Goal: Use online tool/utility: Use online tool/utility

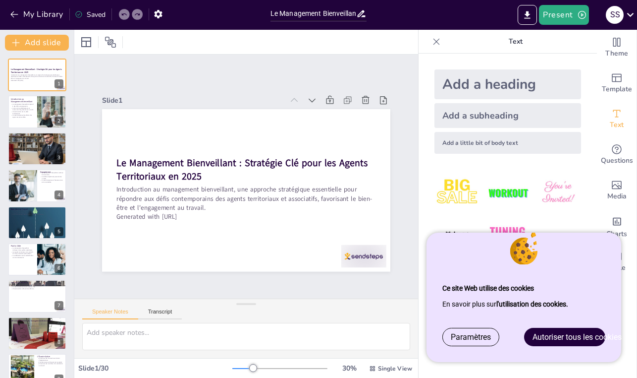
checkbox input "true"
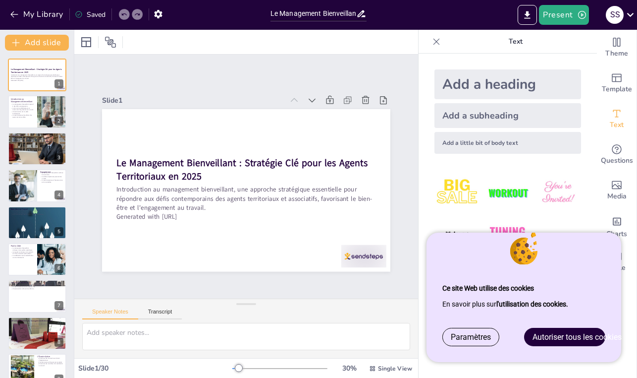
checkbox input "true"
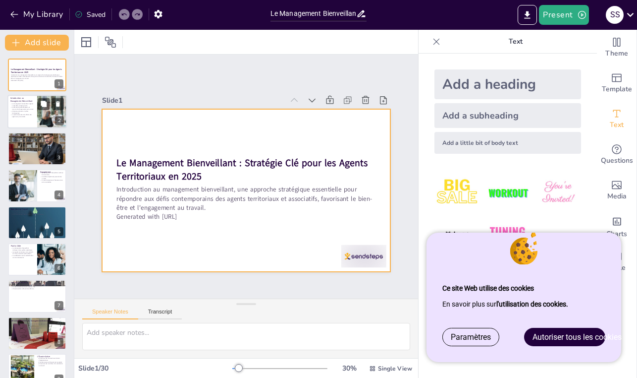
checkbox input "true"
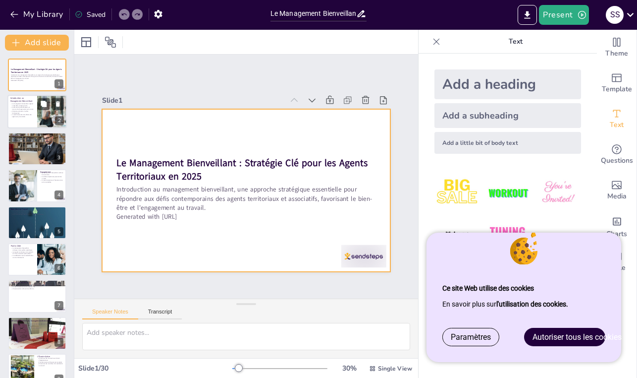
click at [50, 106] on div at bounding box center [51, 104] width 26 height 12
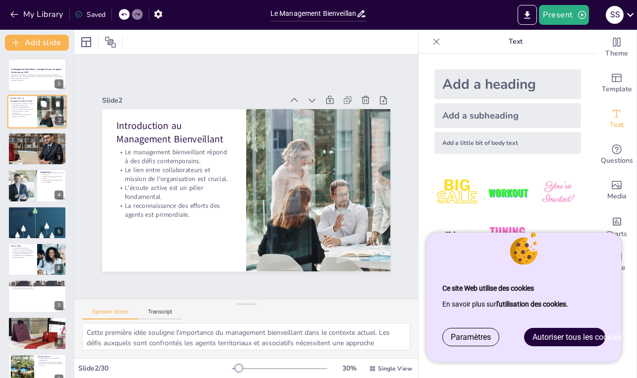
type textarea "Cette première idée souligne l'importance du management bienveillant dans le co…"
checkbox input "true"
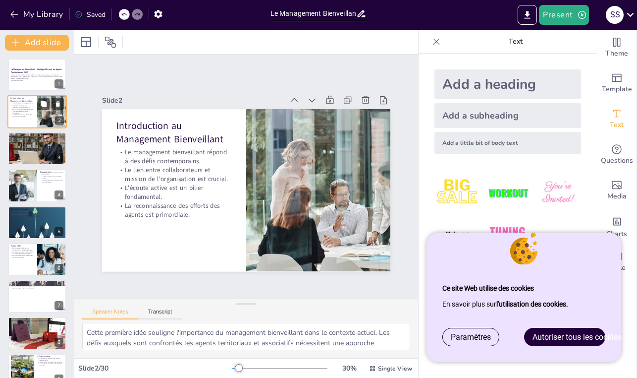
checkbox input "true"
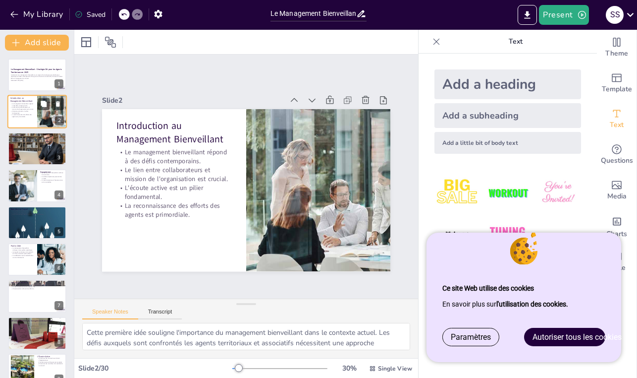
checkbox input "true"
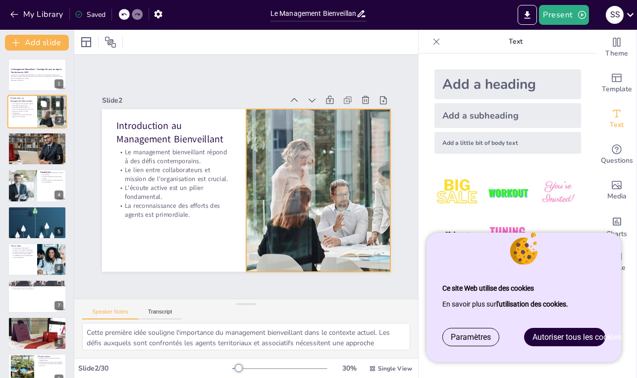
click at [43, 125] on div at bounding box center [52, 112] width 64 height 34
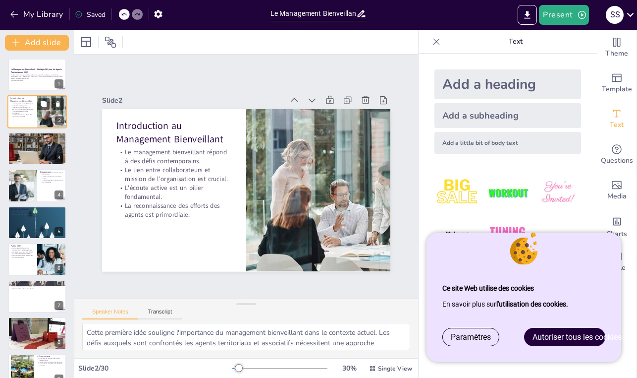
checkbox input "true"
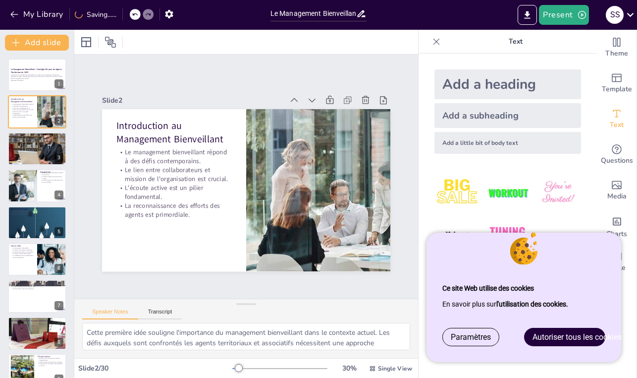
checkbox input "true"
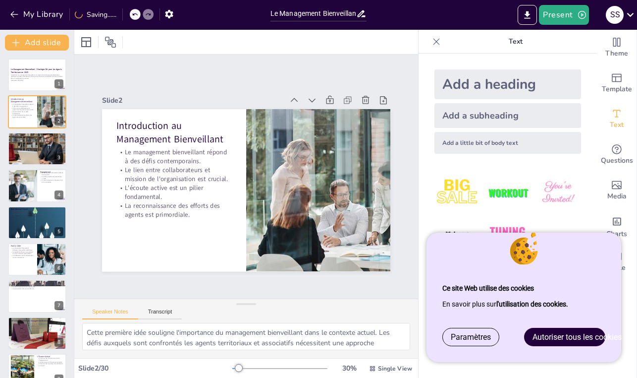
drag, startPoint x: 585, startPoint y: 334, endPoint x: 579, endPoint y: 337, distance: 6.9
click at [585, 334] on span "Autoriser tous les cookies" at bounding box center [577, 336] width 89 height 9
click at [579, 337] on div "Add a heading Add a subheading Add a little bit of body text" at bounding box center [508, 216] width 178 height 324
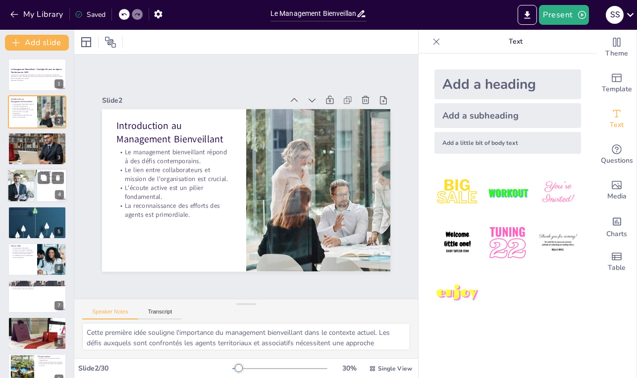
checkbox input "true"
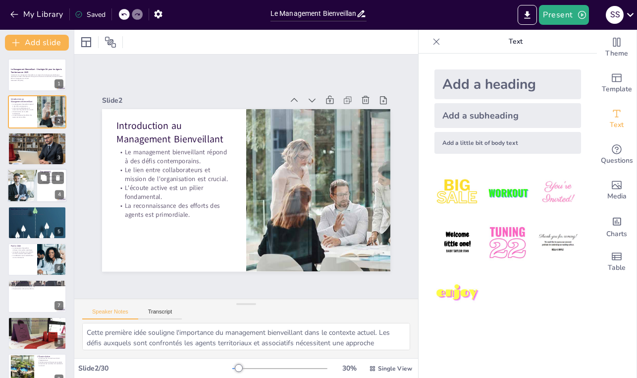
checkbox input "true"
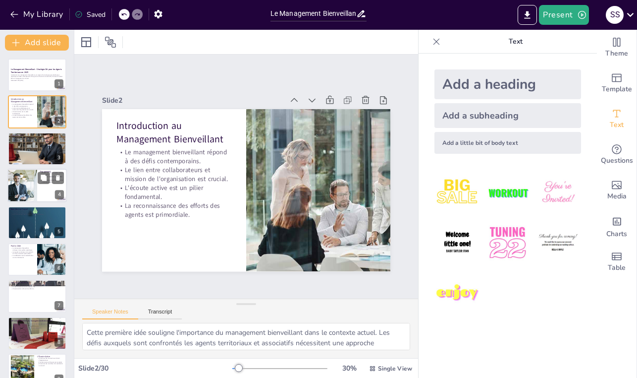
checkbox input "true"
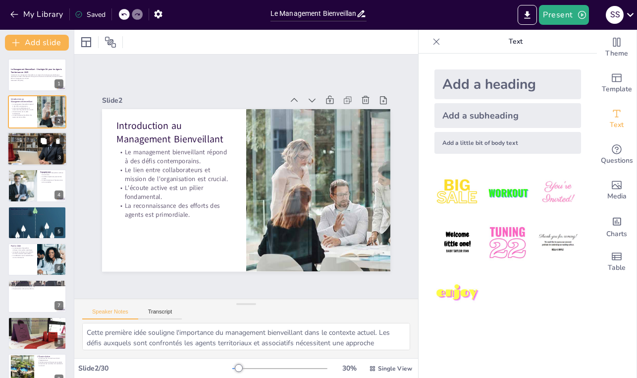
checkbox input "true"
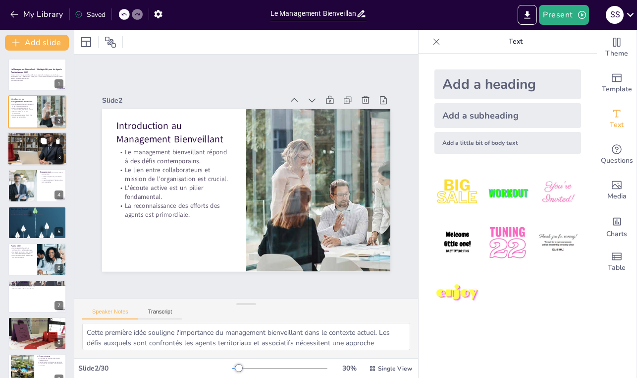
checkbox input "true"
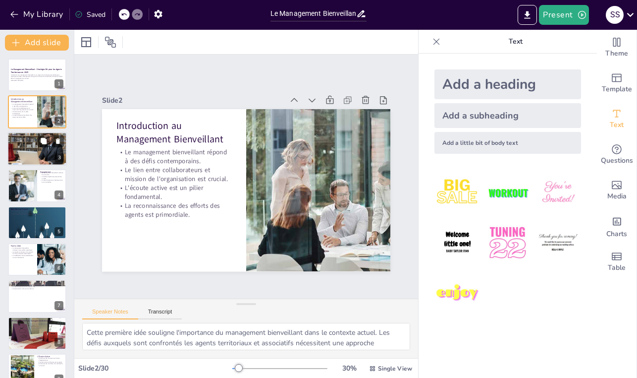
click at [42, 147] on div at bounding box center [36, 149] width 59 height 34
type textarea "La recherche de sens au travail est essentielle pour maintenir l'engagement des…"
checkbox input "true"
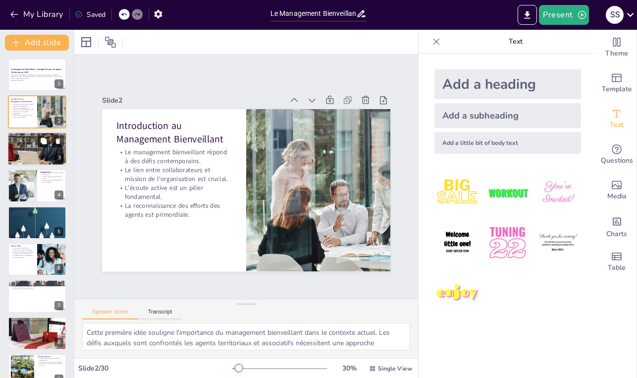
checkbox input "true"
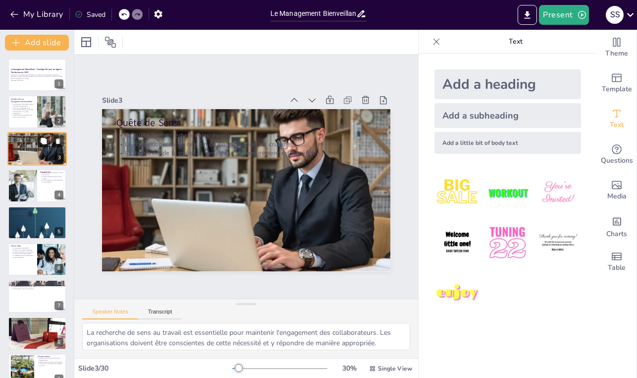
checkbox input "true"
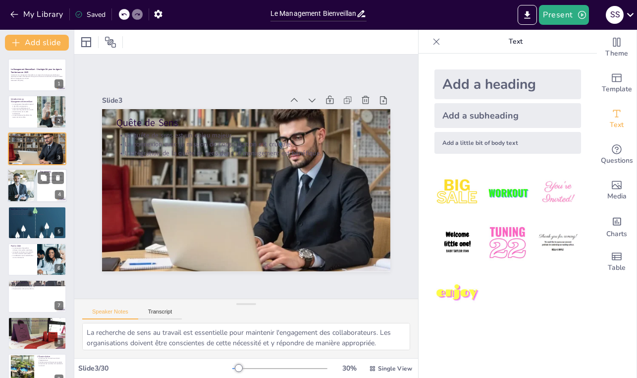
checkbox input "true"
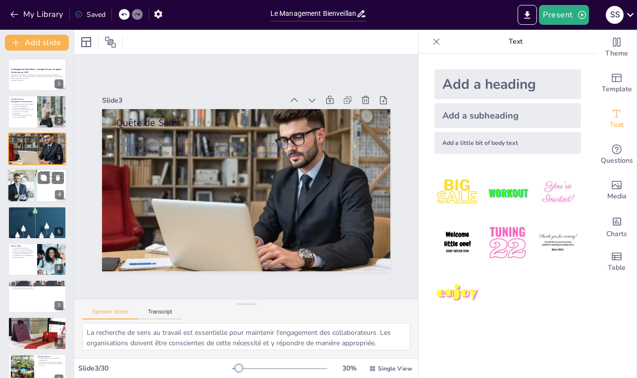
click at [52, 190] on div at bounding box center [36, 185] width 59 height 34
type textarea "En renforçant la motivation des agents, le management bienveillant contribue à …"
checkbox input "true"
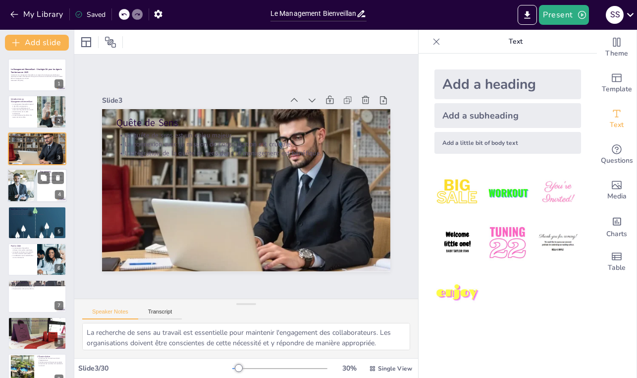
checkbox input "true"
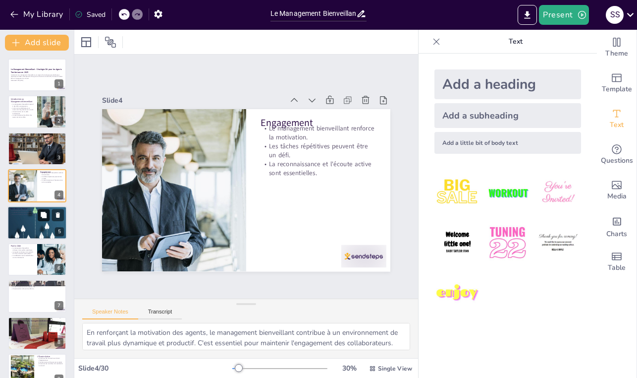
checkbox input "true"
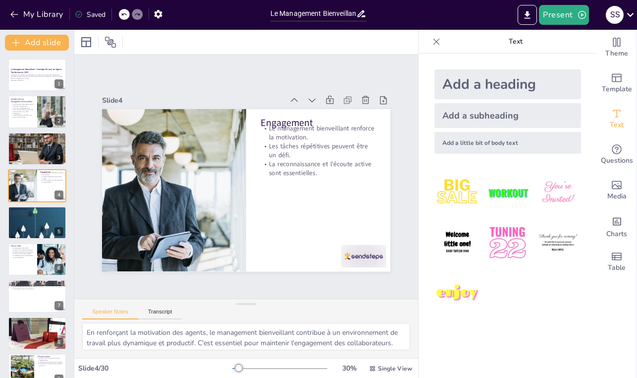
checkbox input "true"
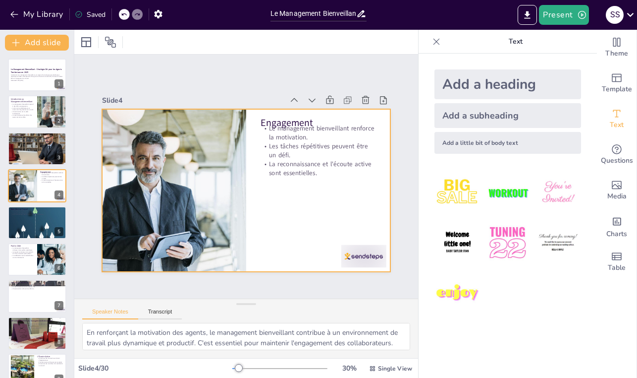
checkbox input "true"
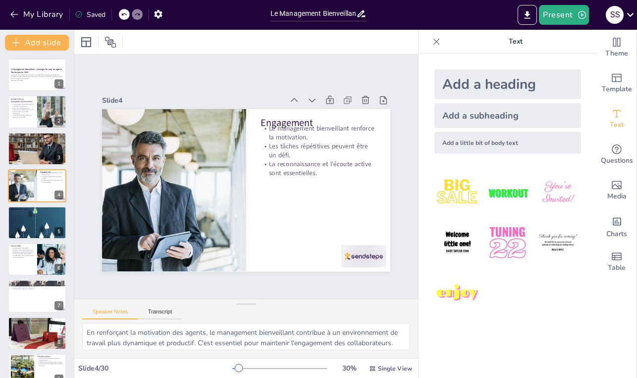
checkbox input "true"
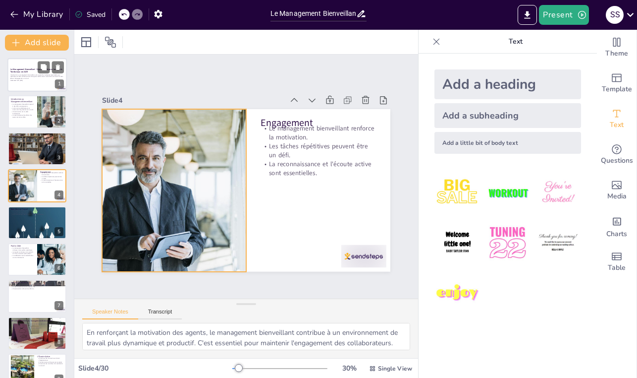
checkbox input "true"
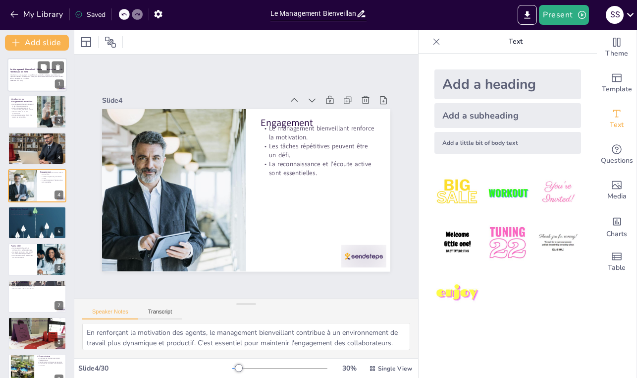
click at [47, 81] on p "Generated with [URL]" at bounding box center [37, 80] width 54 height 2
checkbox input "true"
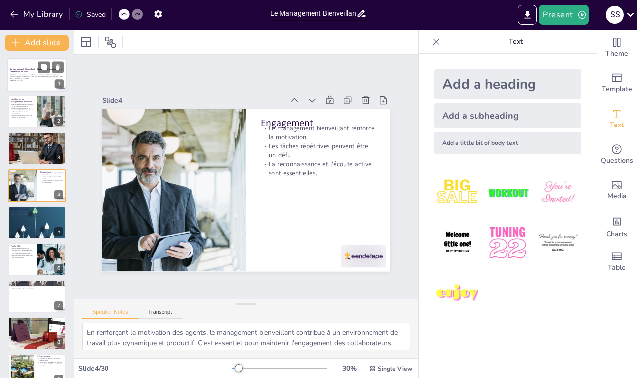
checkbox input "true"
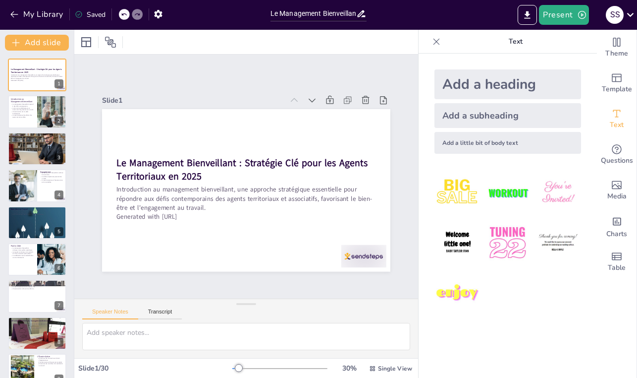
checkbox input "true"
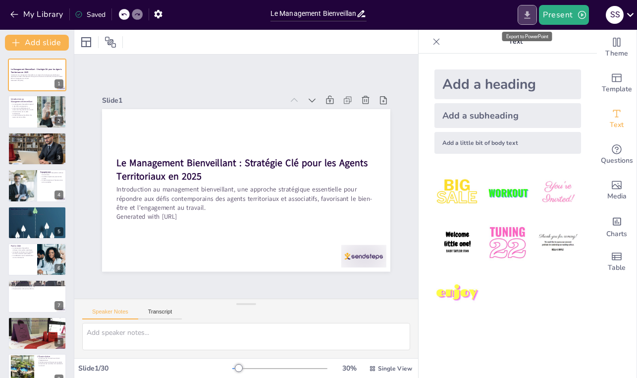
click at [527, 15] on icon "Export to PowerPoint" at bounding box center [528, 14] width 6 height 7
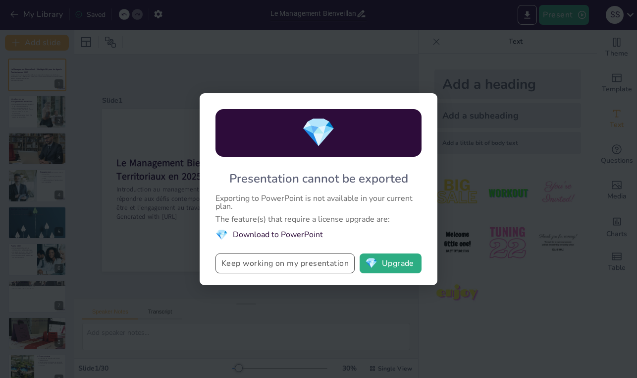
click at [310, 266] on button "Keep working on my presentation" at bounding box center [285, 263] width 139 height 20
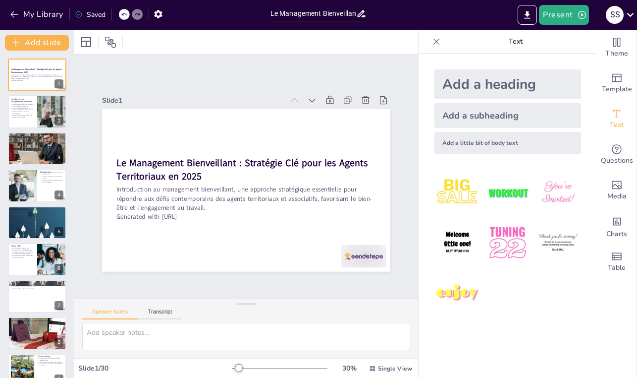
checkbox input "true"
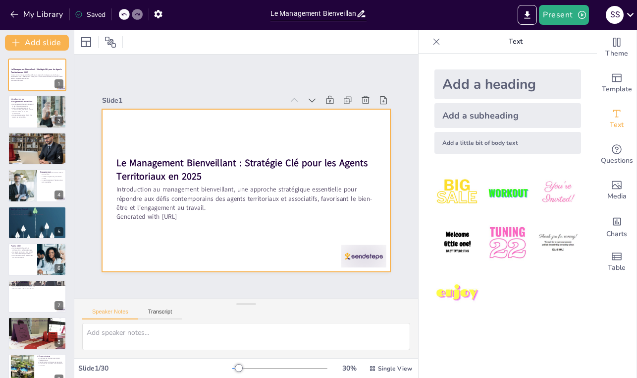
checkbox input "true"
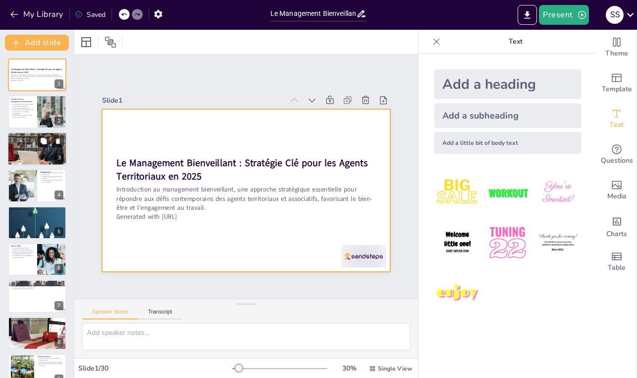
checkbox input "true"
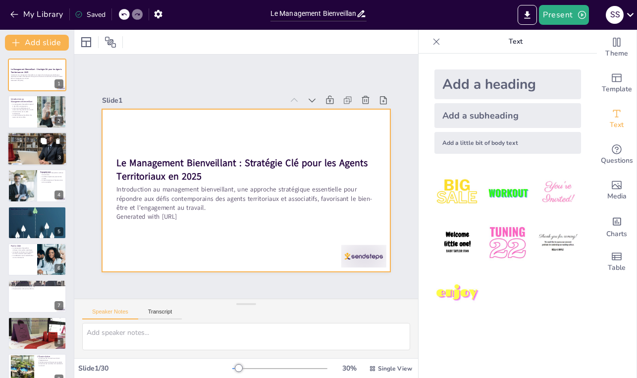
checkbox input "true"
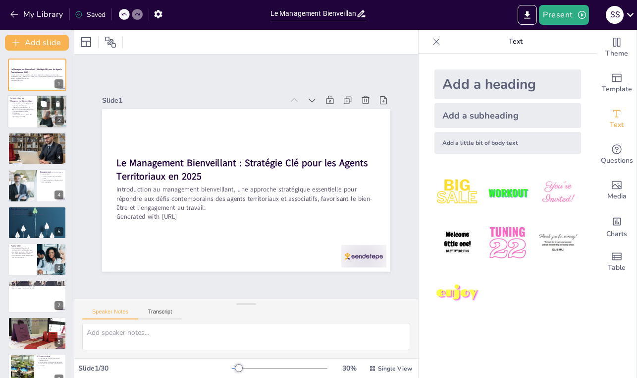
checkbox input "true"
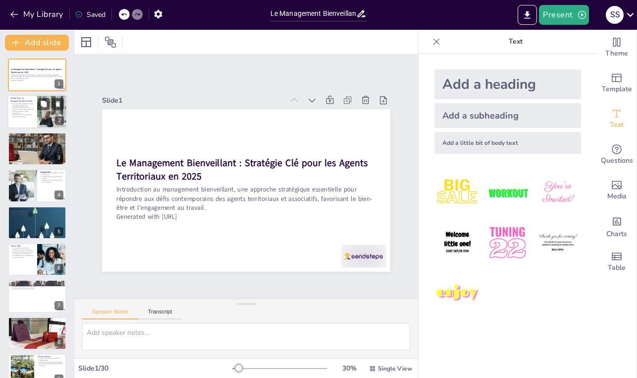
click at [42, 117] on div at bounding box center [52, 112] width 64 height 34
type textarea "Cette première idée souligne l'importance du management bienveillant dans le co…"
checkbox input "true"
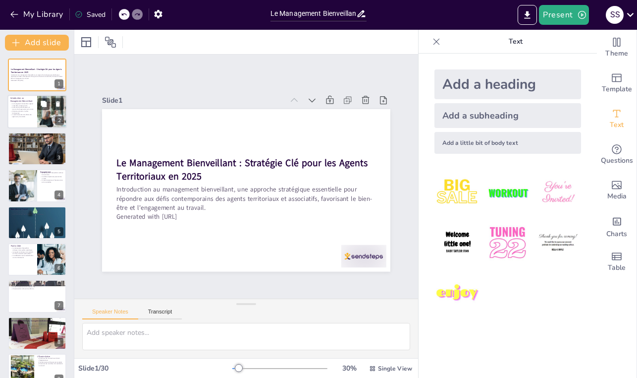
checkbox input "true"
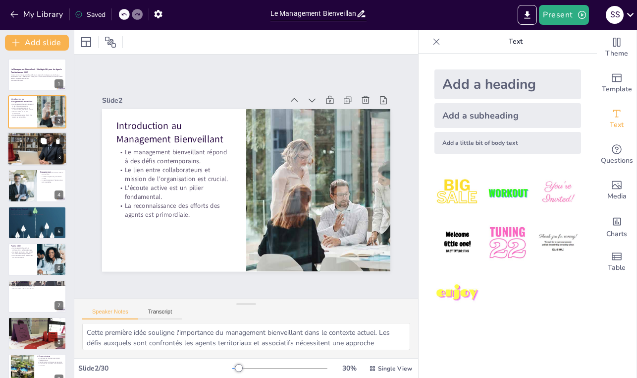
checkbox input "true"
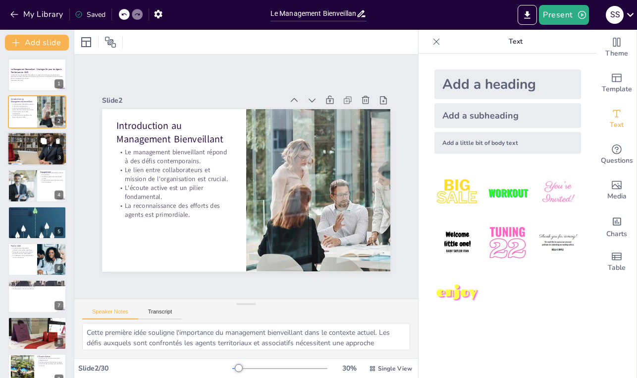
checkbox input "true"
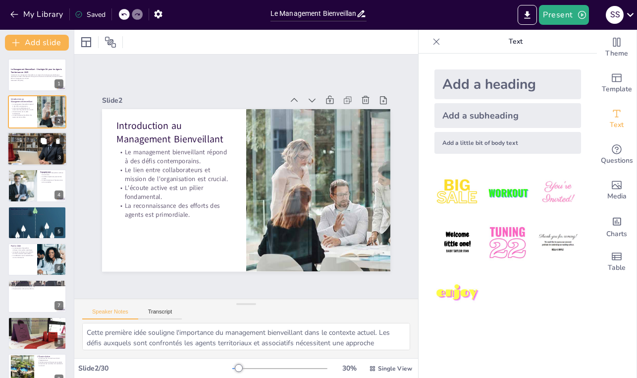
checkbox input "true"
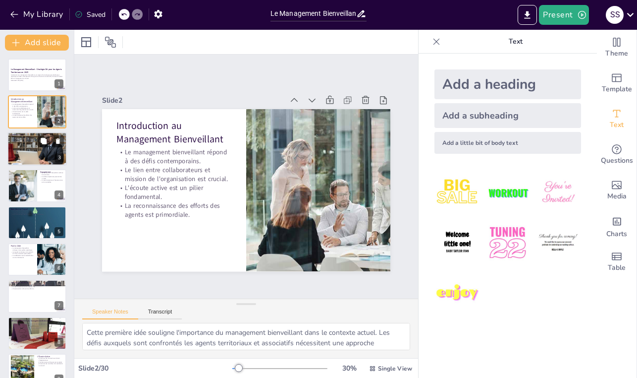
click at [33, 152] on div at bounding box center [36, 149] width 59 height 34
type textarea "La recherche de sens au travail est essentielle pour maintenir l'engagement des…"
checkbox input "true"
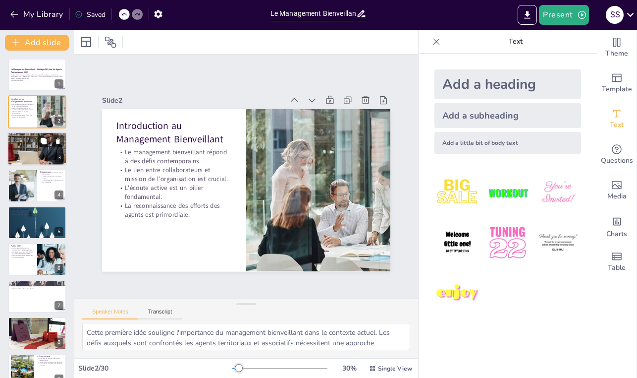
checkbox input "true"
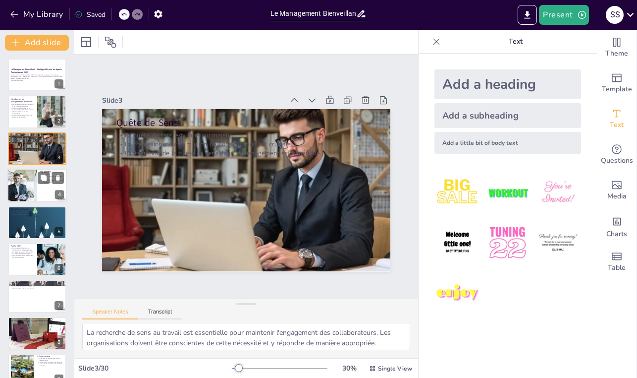
checkbox input "true"
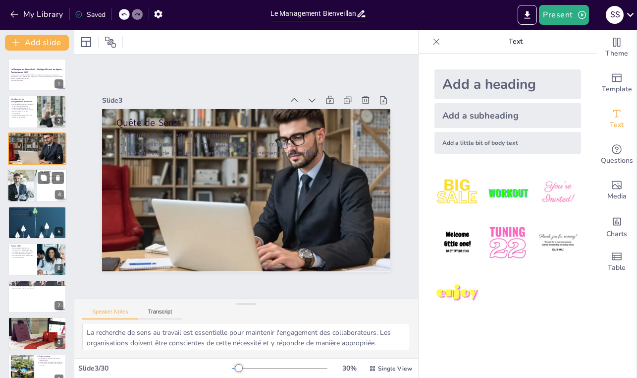
click at [44, 186] on div at bounding box center [36, 185] width 59 height 34
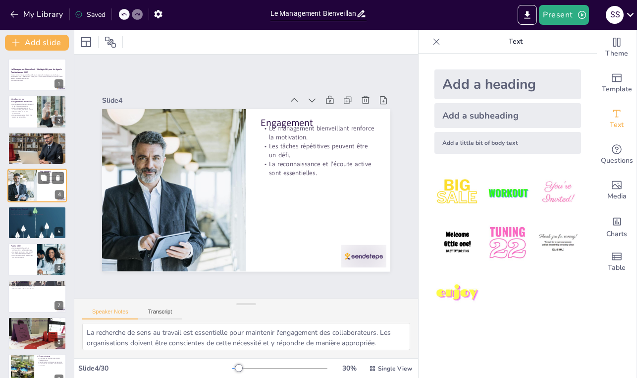
type textarea "En renforçant la motivation des agents, le management bienveillant contribue à …"
checkbox input "true"
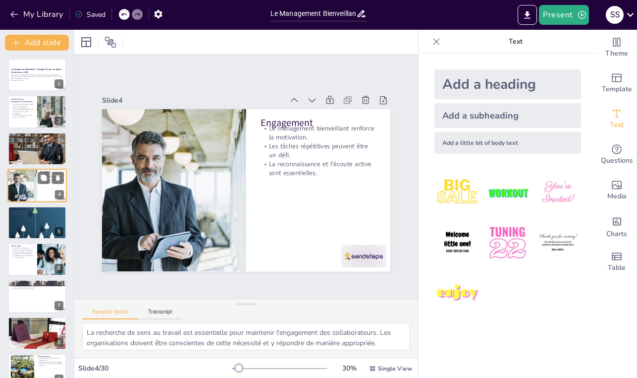
checkbox input "true"
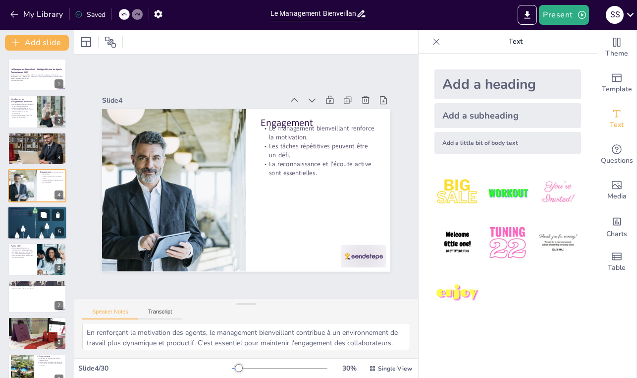
checkbox input "true"
click at [52, 221] on div at bounding box center [37, 223] width 75 height 34
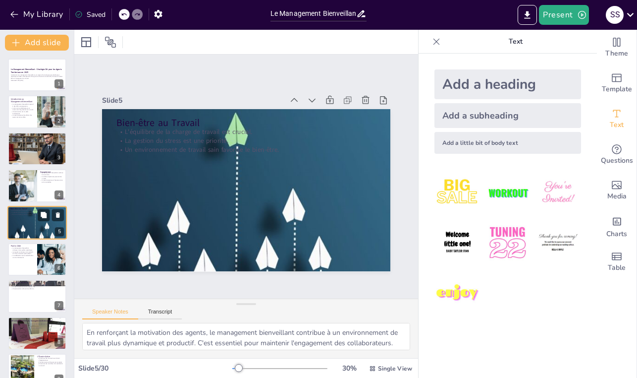
type textarea "Un bon équilibre de la charge de travail est essentiel pour éviter le stress et…"
checkbox input "true"
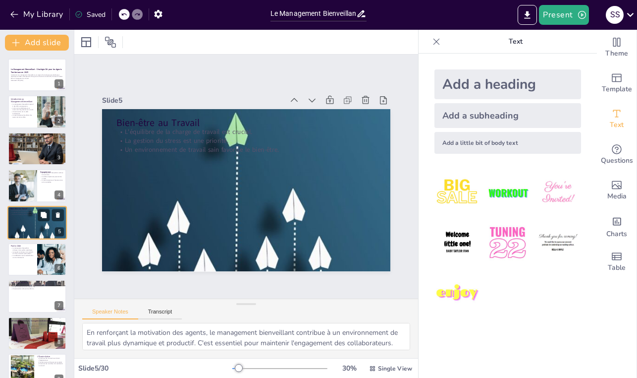
checkbox input "true"
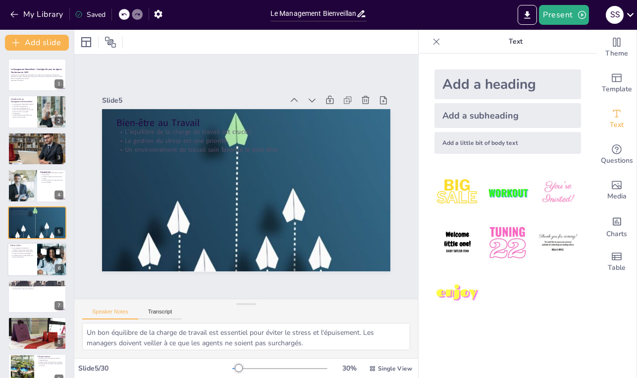
checkbox input "true"
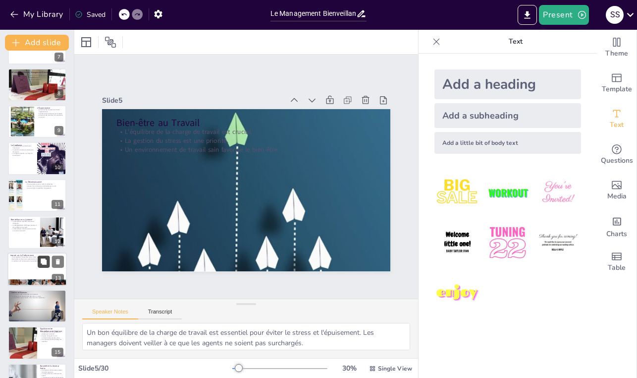
checkbox input "true"
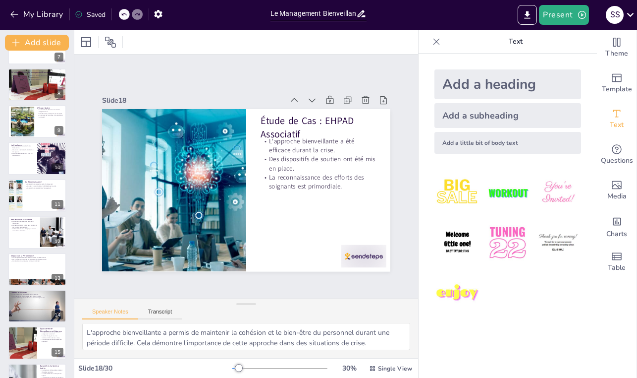
scroll to position [491, 0]
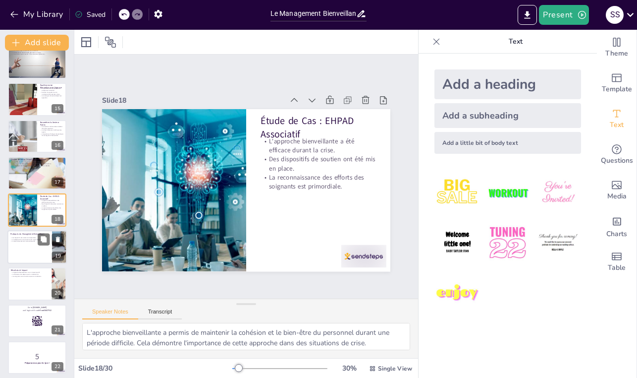
click at [39, 246] on div at bounding box center [36, 247] width 59 height 34
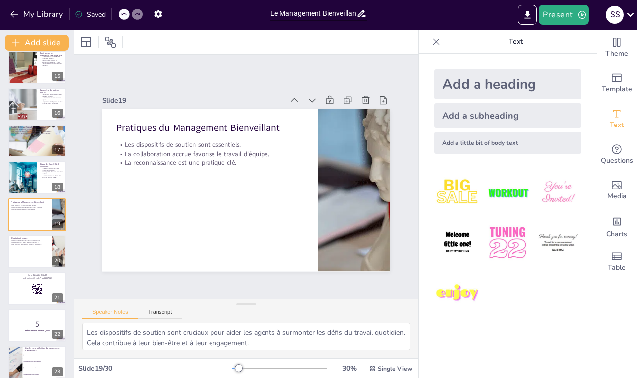
scroll to position [790, 0]
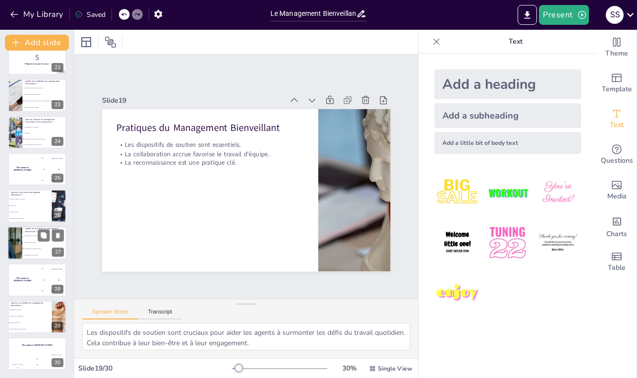
click at [43, 254] on span "La motivation accrue des agents." at bounding box center [45, 254] width 43 height 1
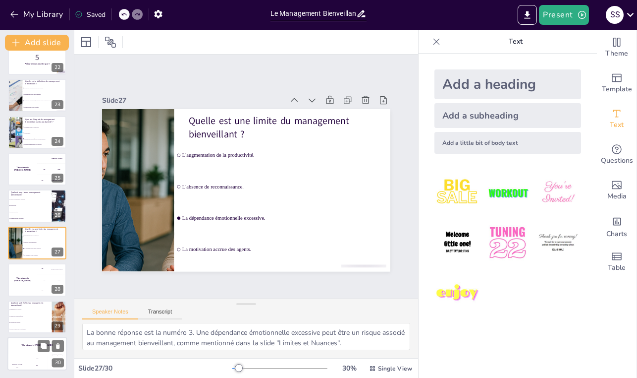
click at [36, 345] on h4 "The winner is [PERSON_NAME]" at bounding box center [36, 344] width 59 height 2
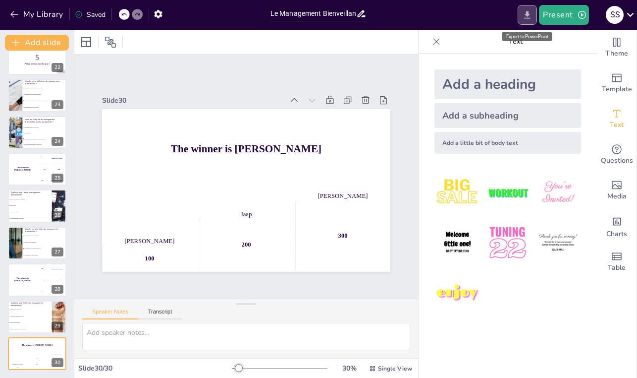
click at [526, 17] on icon "Export to PowerPoint" at bounding box center [527, 15] width 10 height 10
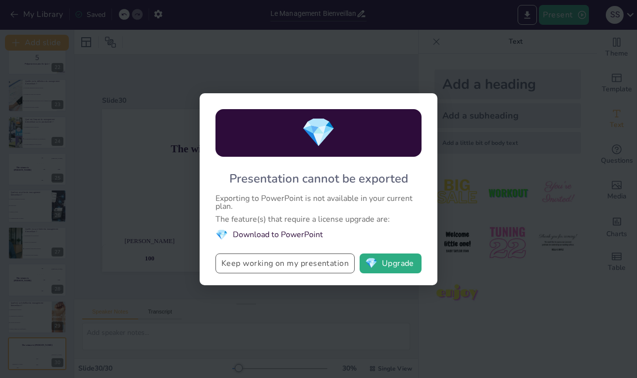
click at [287, 265] on button "Keep working on my presentation" at bounding box center [285, 263] width 139 height 20
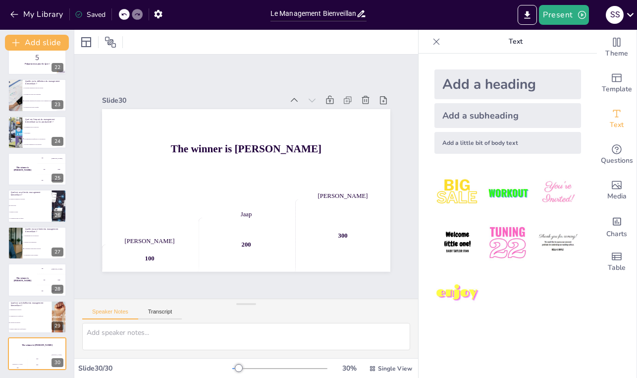
scroll to position [0, 0]
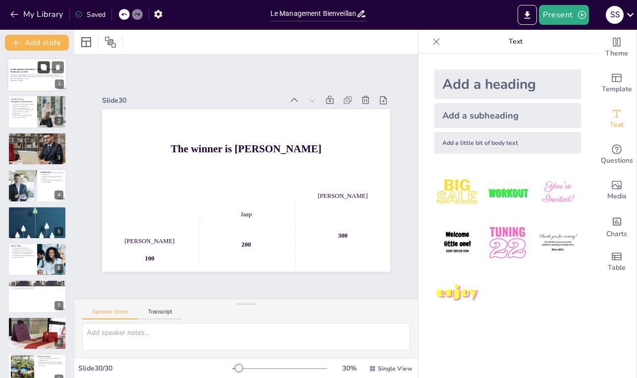
click at [44, 71] on button at bounding box center [44, 67] width 12 height 12
